Goal: Find specific page/section: Find specific page/section

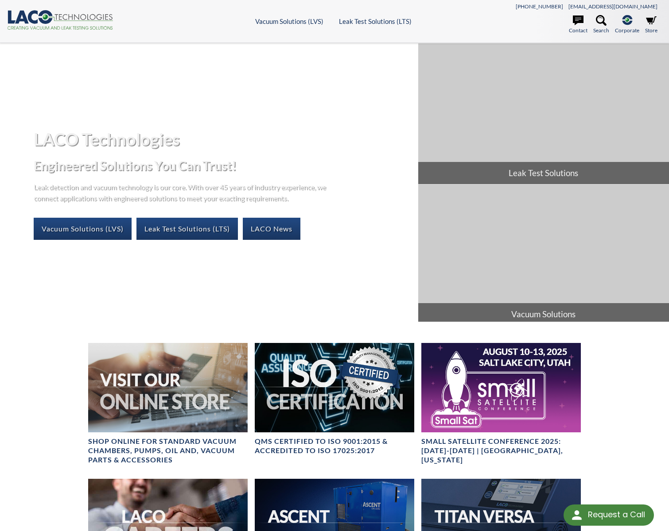
select select "Language Translate Widget"
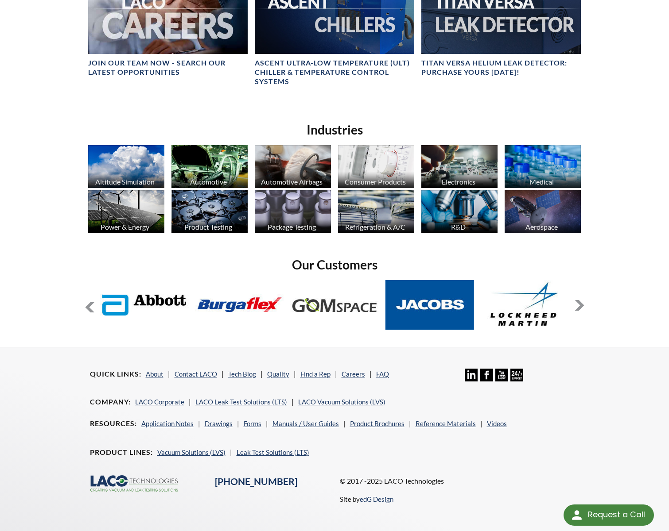
scroll to position [532, 0]
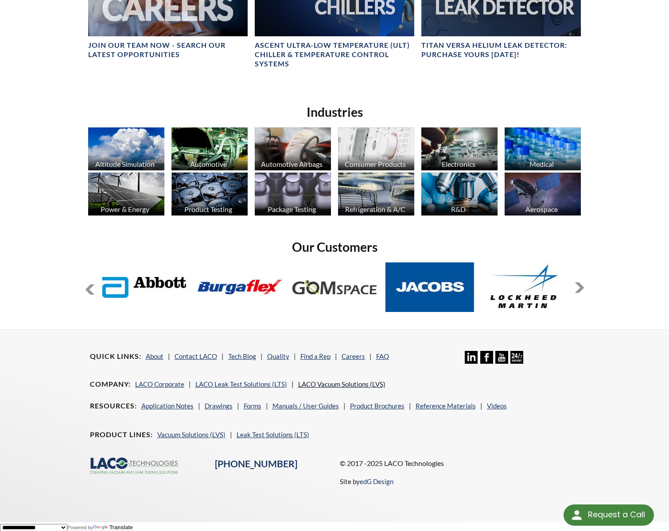
click at [328, 382] on link "LACO Vacuum Solutions (LVS)" at bounding box center [341, 384] width 87 height 8
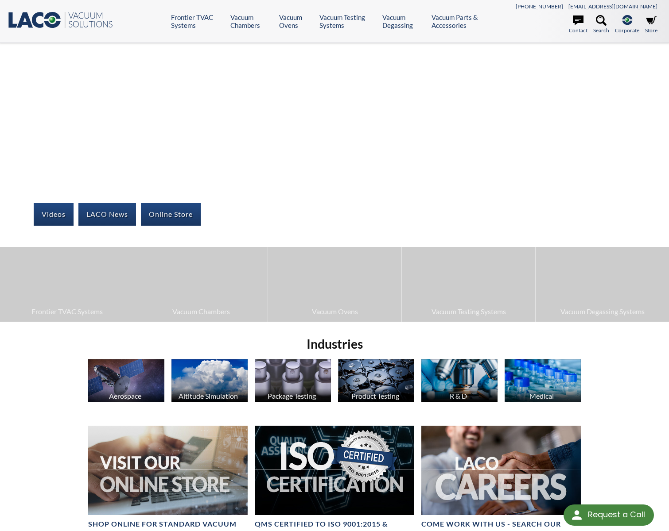
select select "Language Translate Widget"
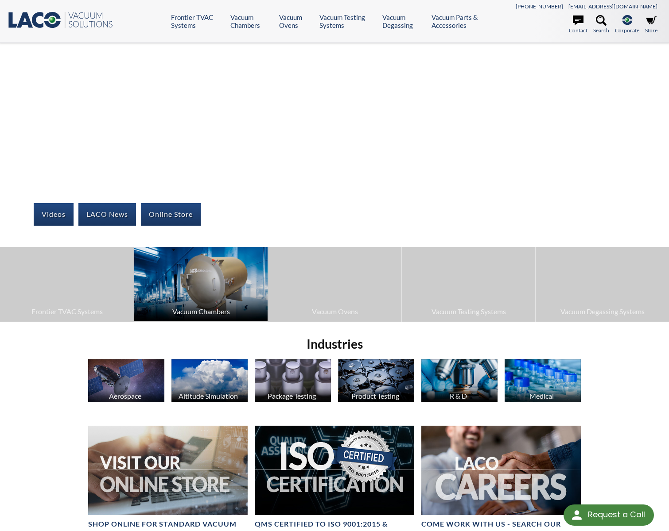
click at [190, 290] on img at bounding box center [200, 284] width 133 height 75
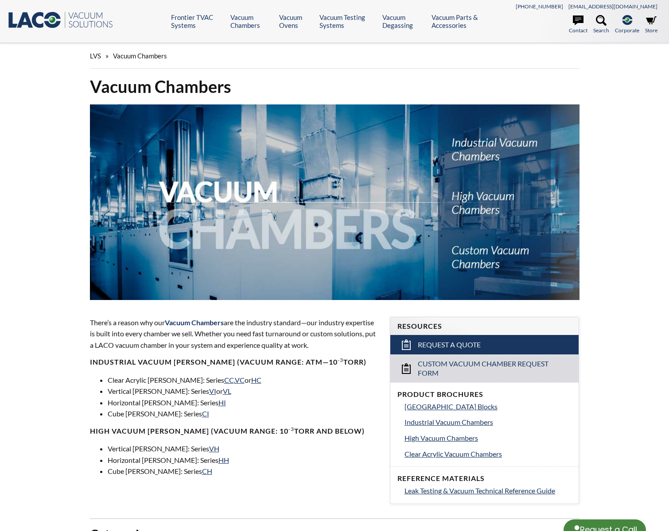
select select "Language Translate Widget"
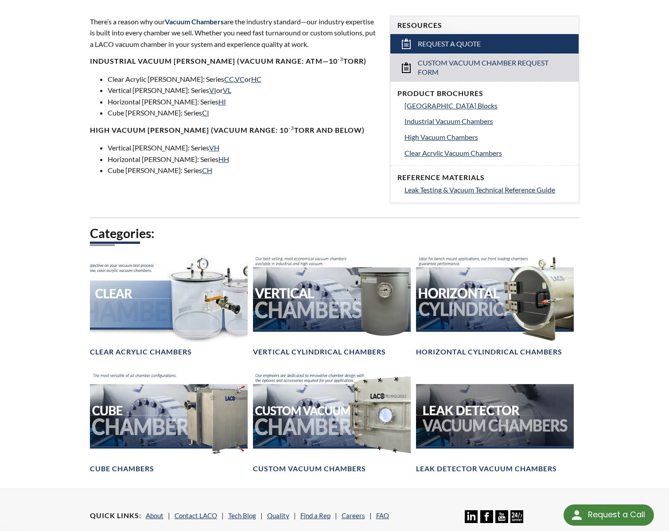
scroll to position [303, 0]
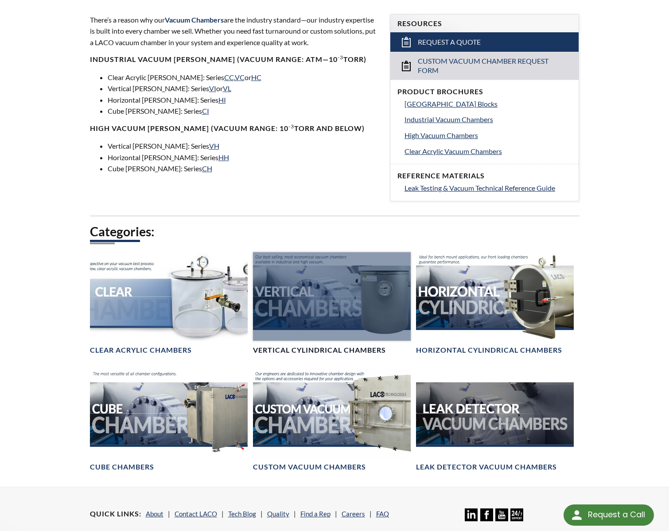
click at [316, 344] on link "Vertical Cylindrical Chambers" at bounding box center [332, 303] width 158 height 103
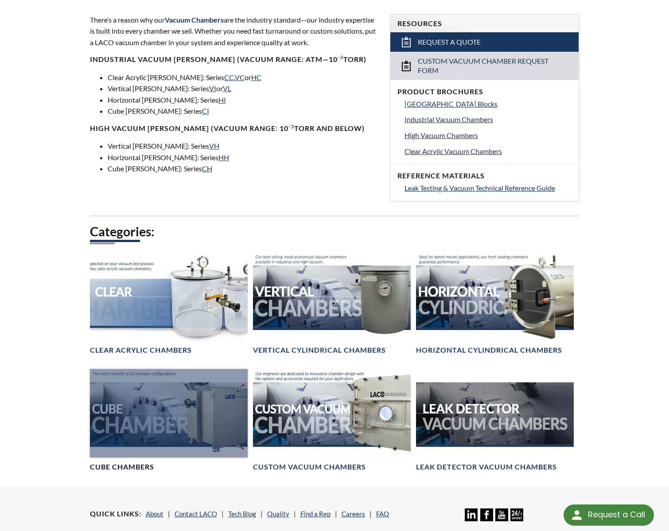
click at [182, 413] on div at bounding box center [169, 413] width 158 height 89
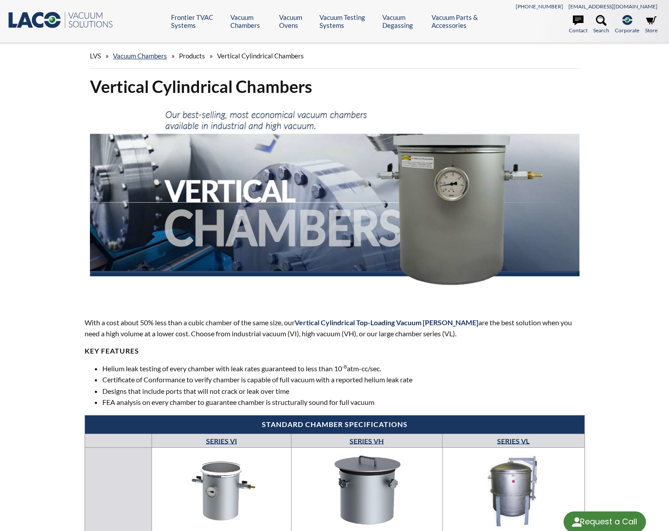
select select "Language Translate Widget"
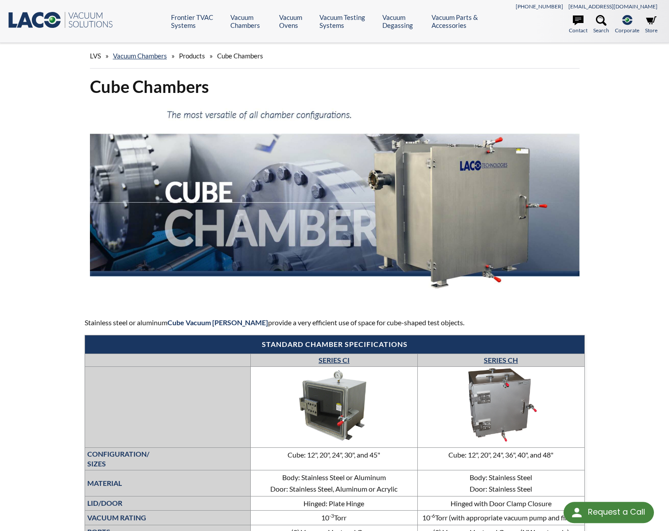
select select "Language Translate Widget"
